Goal: Task Accomplishment & Management: Manage account settings

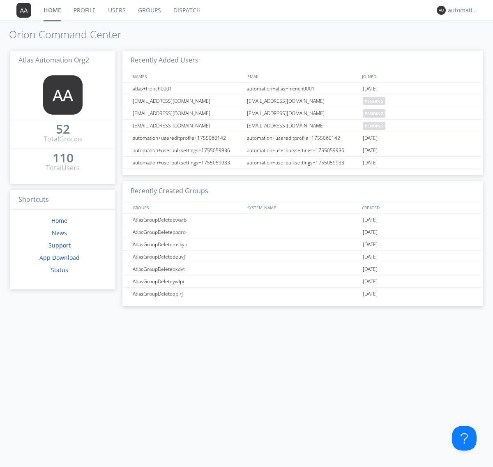
click at [186, 10] on link "Dispatch" at bounding box center [186, 10] width 39 height 21
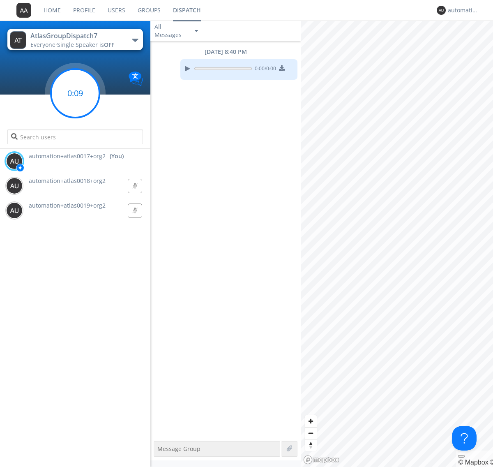
click at [75, 93] on g at bounding box center [75, 93] width 48 height 48
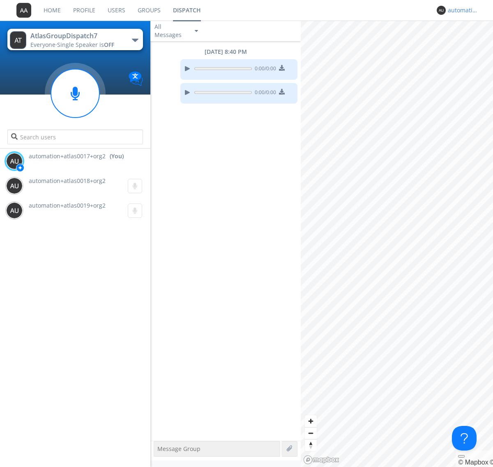
click at [461, 10] on div "automation+atlas0017+org2" at bounding box center [463, 10] width 31 height 8
click at [467, 43] on div "Log Out" at bounding box center [467, 43] width 42 height 15
